Goal: Navigation & Orientation: Find specific page/section

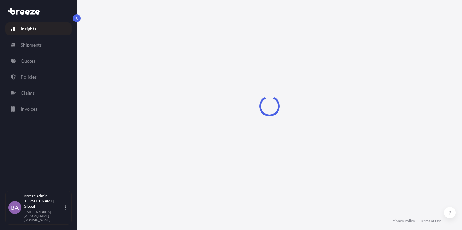
select select "2025"
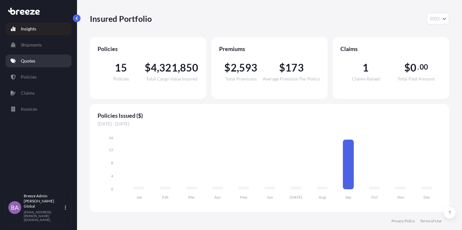
click at [34, 65] on link "Quotes" at bounding box center [38, 61] width 66 height 13
select select "10"
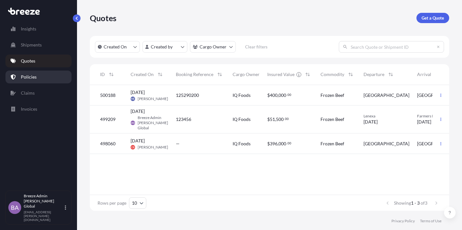
click at [31, 79] on p "Policies" at bounding box center [29, 77] width 16 height 6
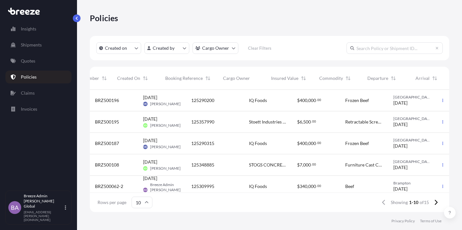
scroll to position [0, 77]
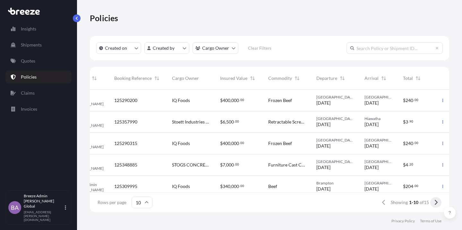
click at [437, 203] on icon at bounding box center [436, 202] width 3 height 5
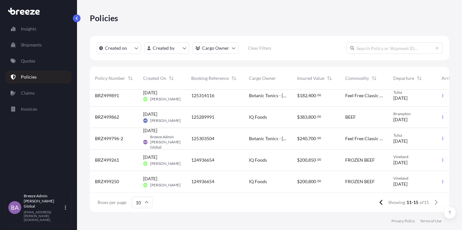
scroll to position [0, 0]
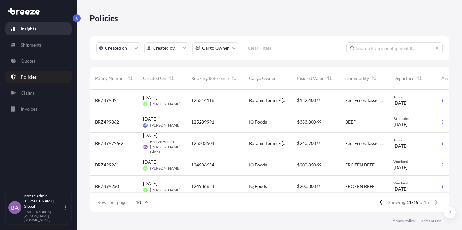
click at [32, 30] on p "Insights" at bounding box center [28, 29] width 15 height 6
select select "2025"
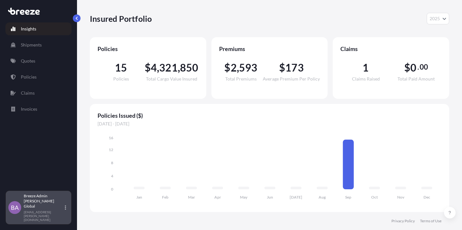
click at [66, 217] on div "Breeze Admin [PERSON_NAME] Global [EMAIL_ADDRESS][PERSON_NAME][DOMAIN_NAME]" at bounding box center [46, 208] width 45 height 28
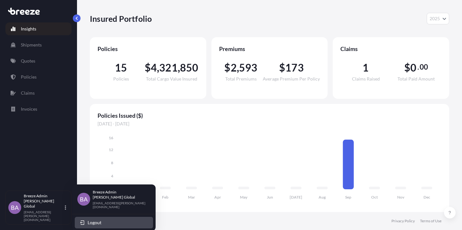
click at [89, 220] on span "Logout" at bounding box center [95, 223] width 14 height 6
